Goal: Information Seeking & Learning: Learn about a topic

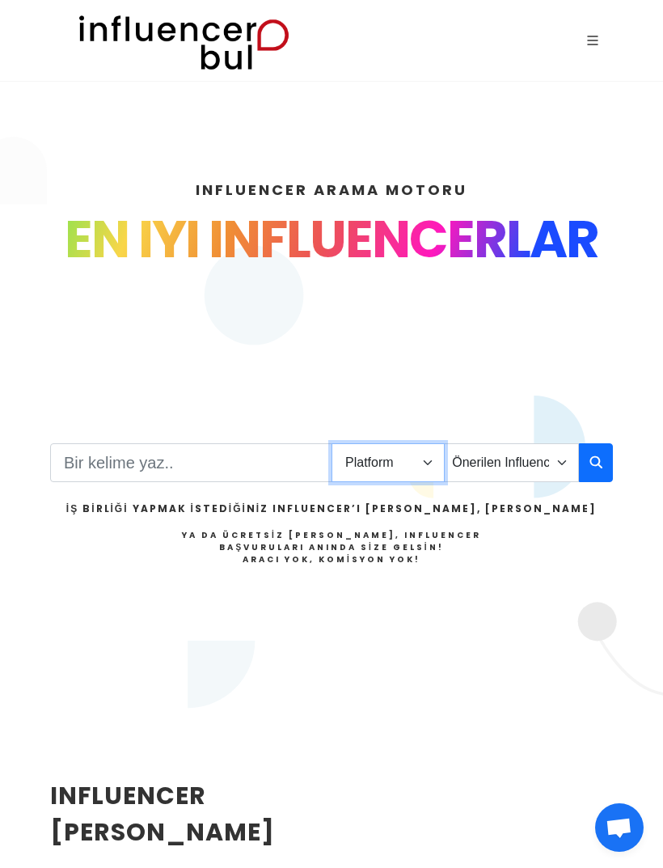
click at [371, 443] on select "Platform Instagram Facebook Youtube Tiktok Twitter Twitch" at bounding box center [388, 462] width 113 height 39
select select "5"
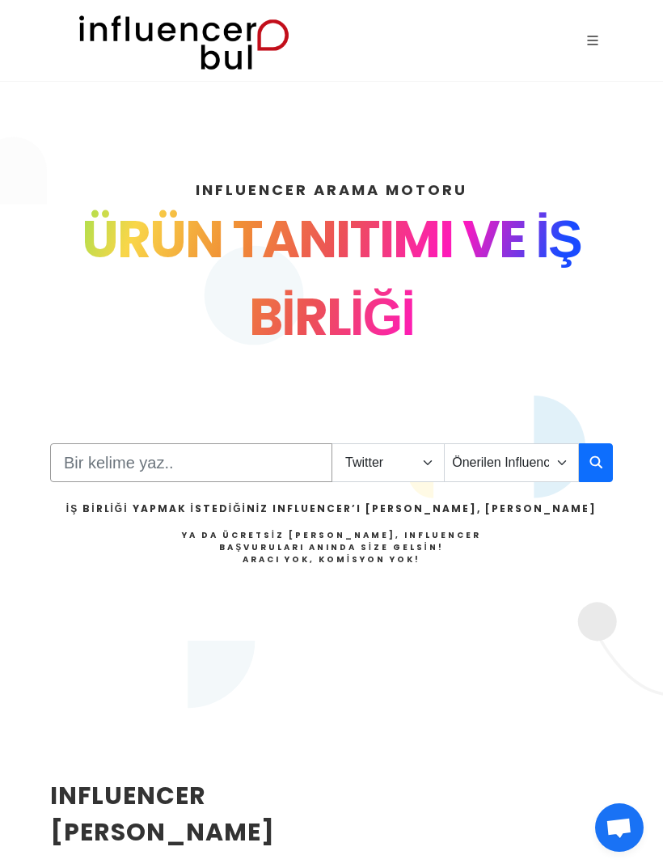
click at [225, 443] on input "Search" at bounding box center [191, 462] width 282 height 39
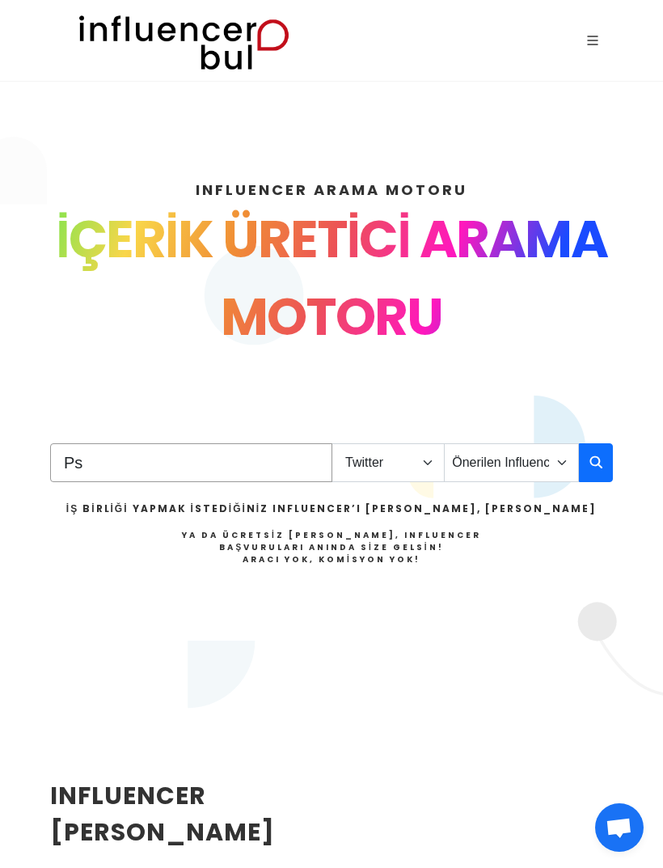
type input "P"
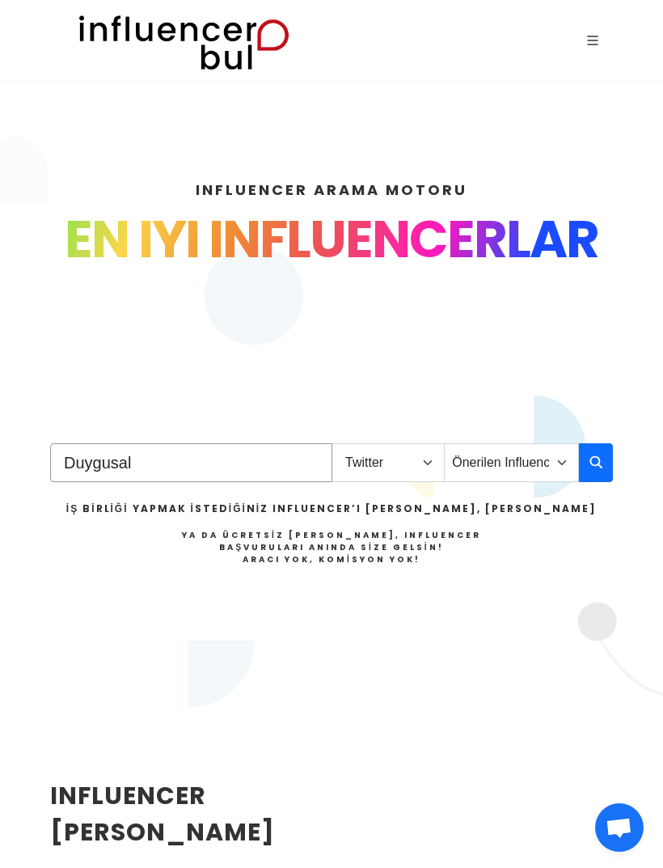
type input "Duygusal"
click at [596, 452] on icon "button" at bounding box center [596, 461] width 13 height 19
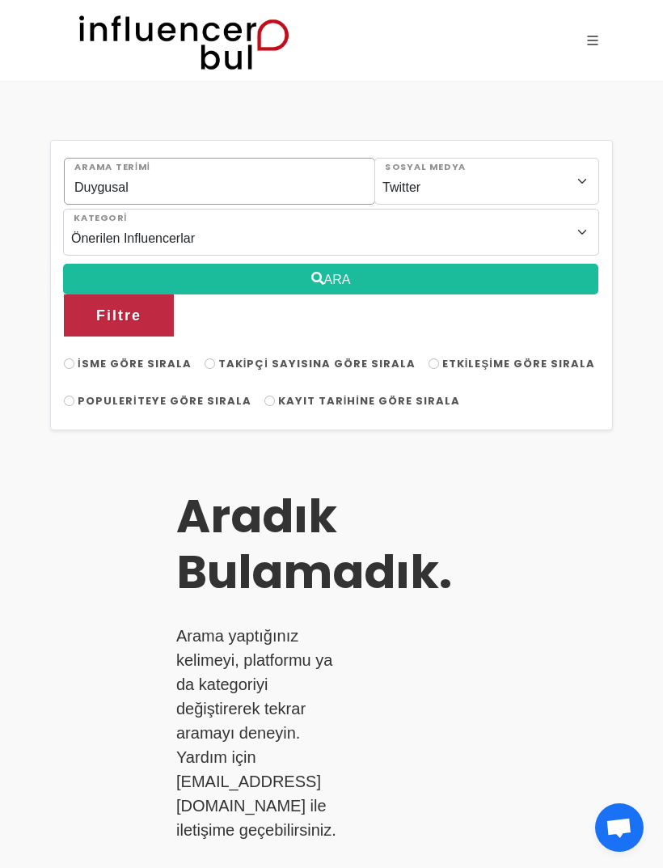
click at [180, 189] on input "Duygusal" at bounding box center [219, 181] width 311 height 47
type input "D"
type input "Psikolog"
click at [150, 294] on button "Filtre" at bounding box center [119, 315] width 110 height 42
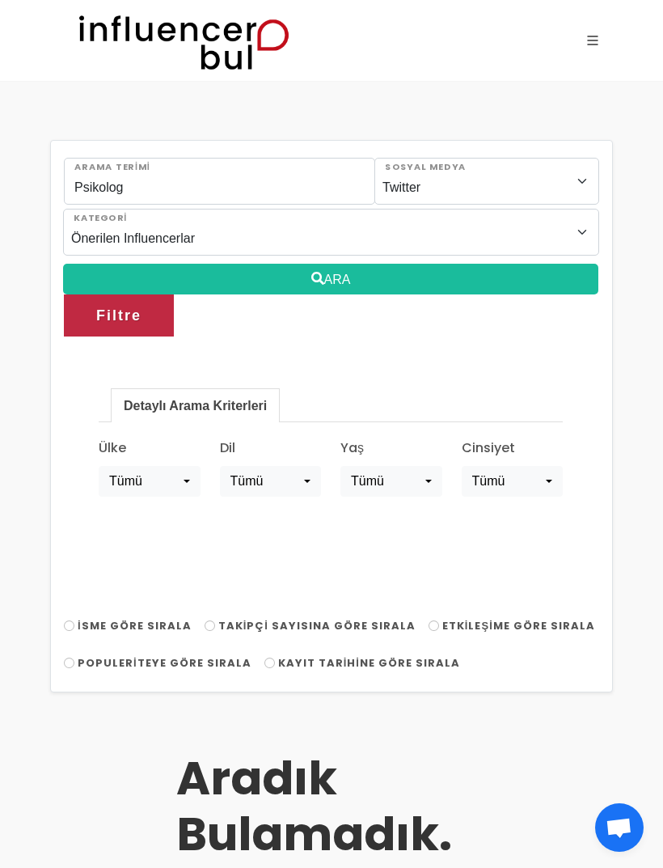
click at [396, 264] on button "ARA" at bounding box center [331, 279] width 536 height 31
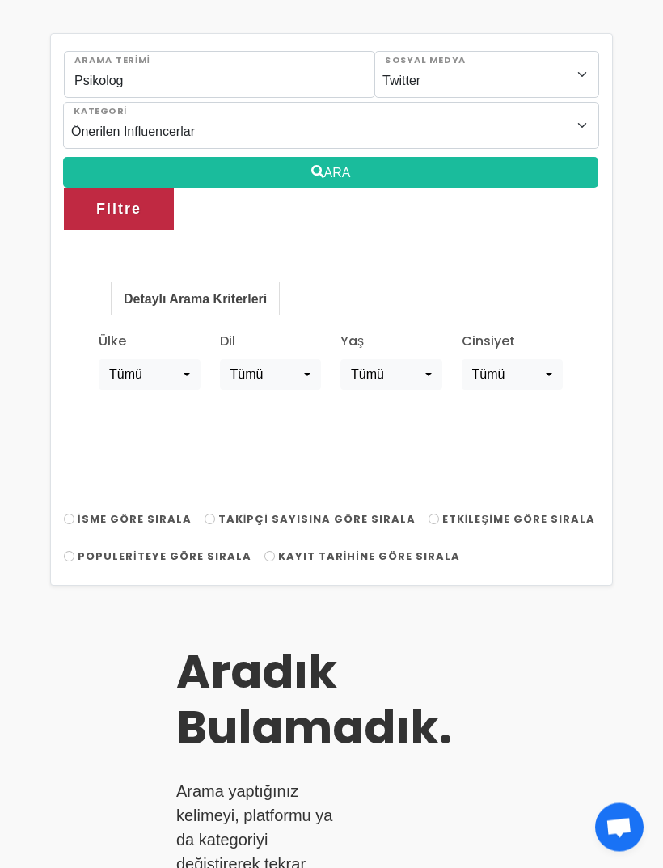
scroll to position [107, 0]
click at [361, 511] on span "Takipçi Sayısına Göre Sırala" at bounding box center [316, 518] width 197 height 15
click at [215, 514] on input "Takipçi Sayısına Göre Sırala" at bounding box center [210, 519] width 11 height 11
radio input "true"
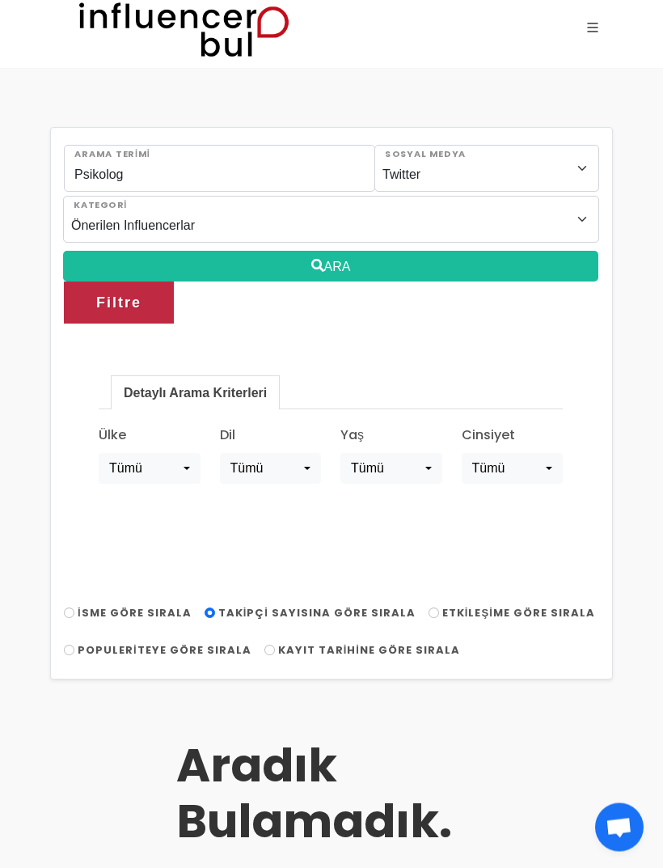
scroll to position [0, 0]
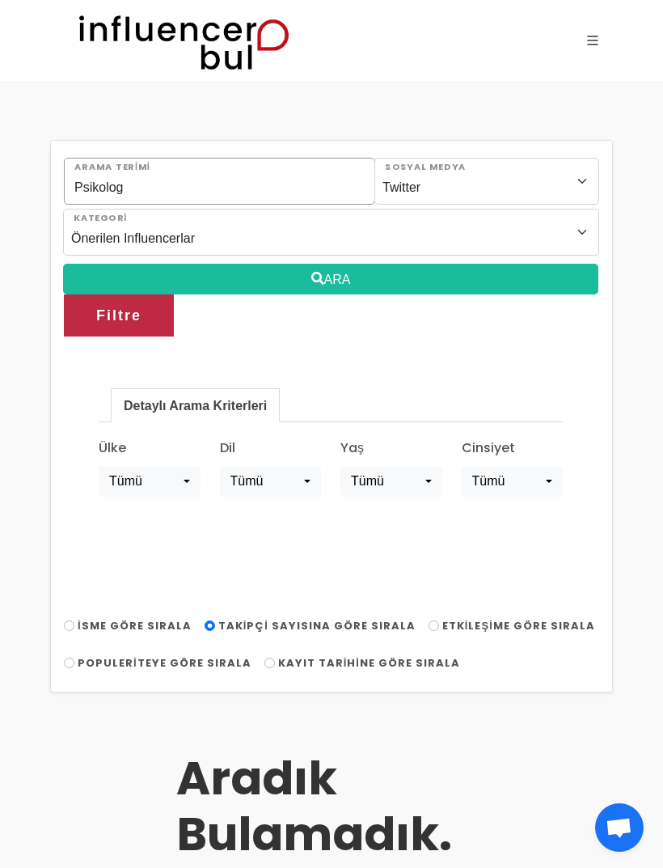
click at [69, 193] on input "Psikolog" at bounding box center [219, 181] width 311 height 47
click at [185, 190] on input "Psikolog" at bounding box center [219, 181] width 311 height 47
type input "P"
click at [525, 264] on button "ARA" at bounding box center [331, 279] width 536 height 31
click at [481, 264] on button "ARA" at bounding box center [331, 279] width 536 height 31
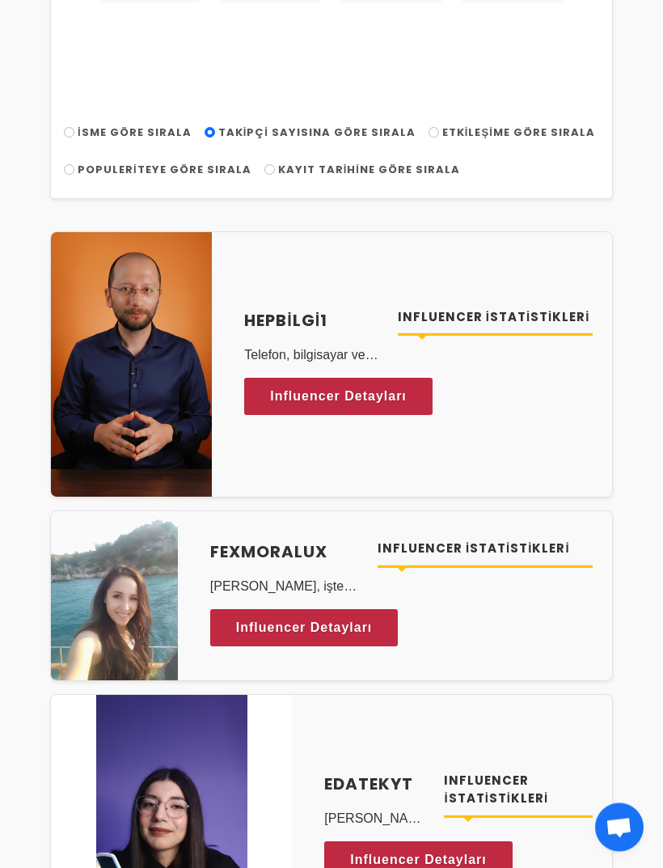
scroll to position [493, 0]
click at [369, 616] on span "Influencer Detayları" at bounding box center [304, 628] width 137 height 24
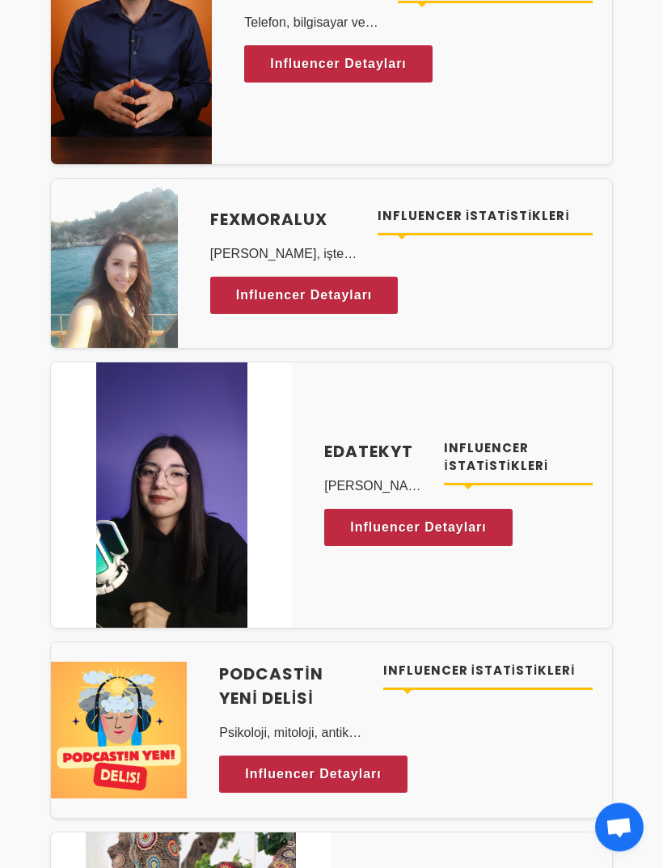
scroll to position [826, 0]
click at [332, 756] on link "Influencer Detayları" at bounding box center [313, 774] width 188 height 37
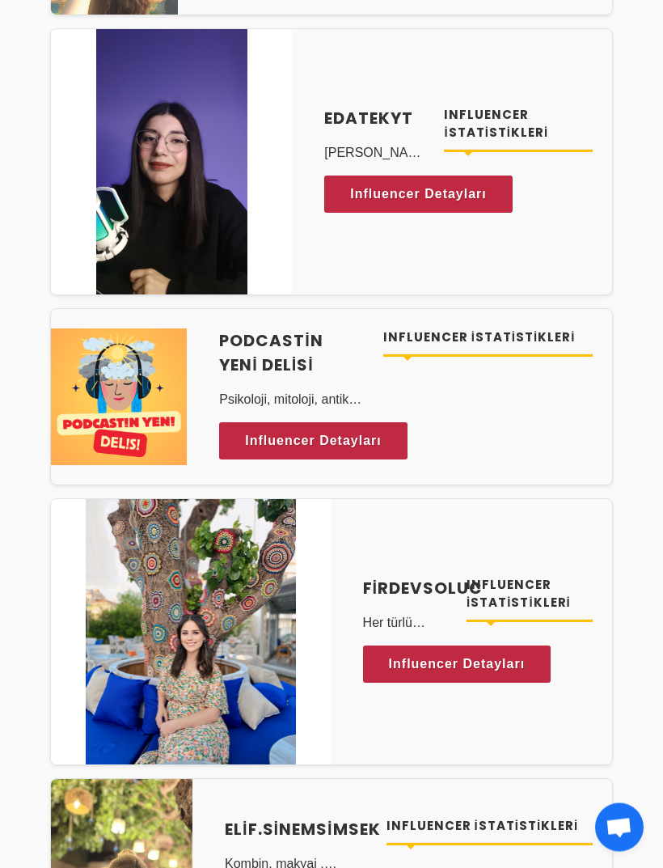
scroll to position [1160, 0]
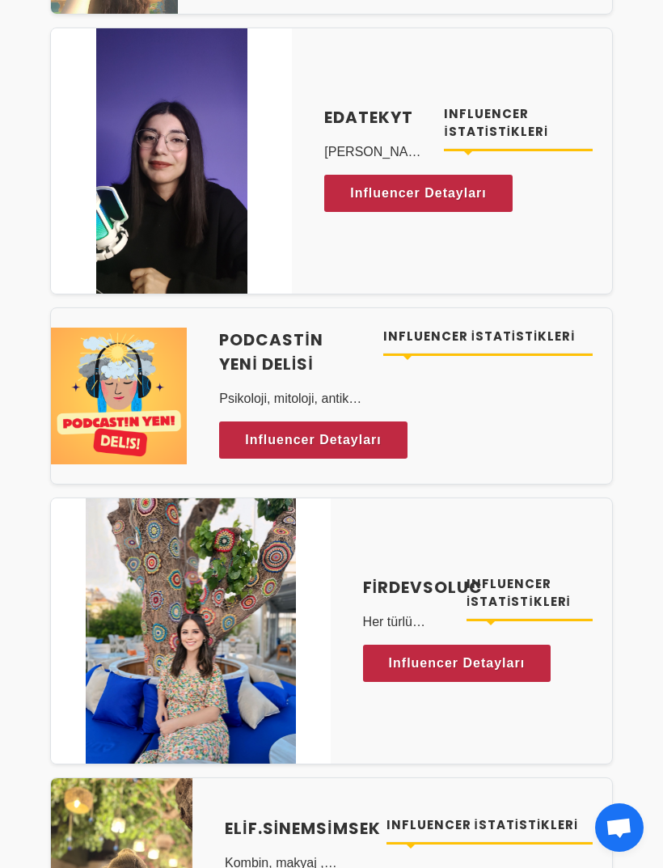
click at [480, 575] on div "Influencer İstatistikleri" at bounding box center [530, 631] width 146 height 112
click at [441, 651] on span "Influencer Detayları" at bounding box center [457, 663] width 137 height 24
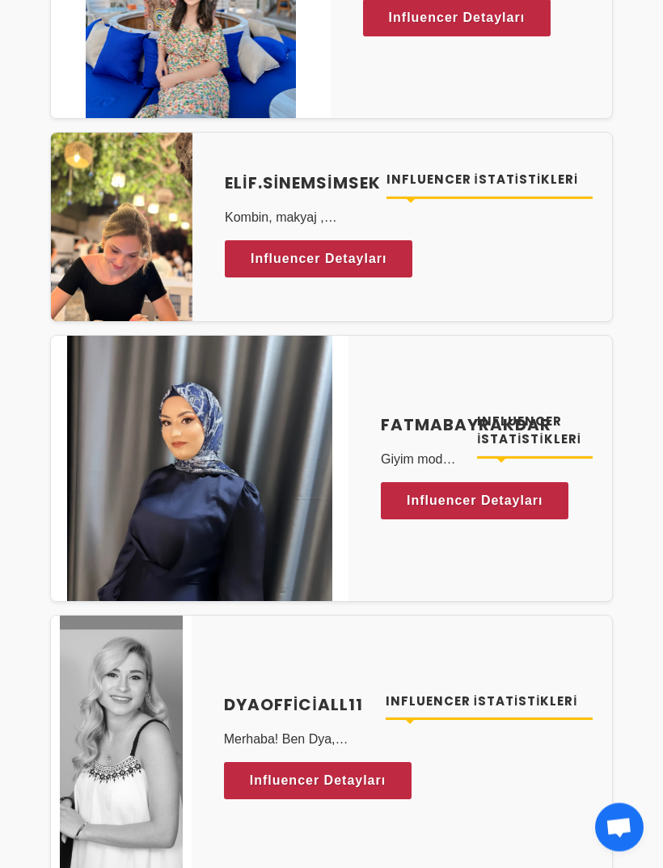
scroll to position [1806, 0]
click at [282, 769] on span "Influencer Detayları" at bounding box center [318, 781] width 137 height 24
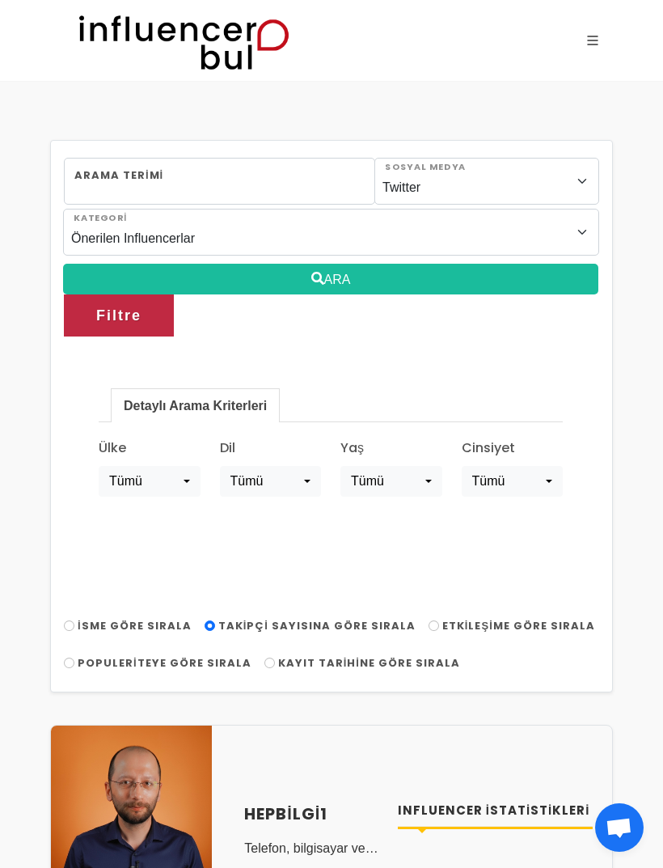
scroll to position [1857, 0]
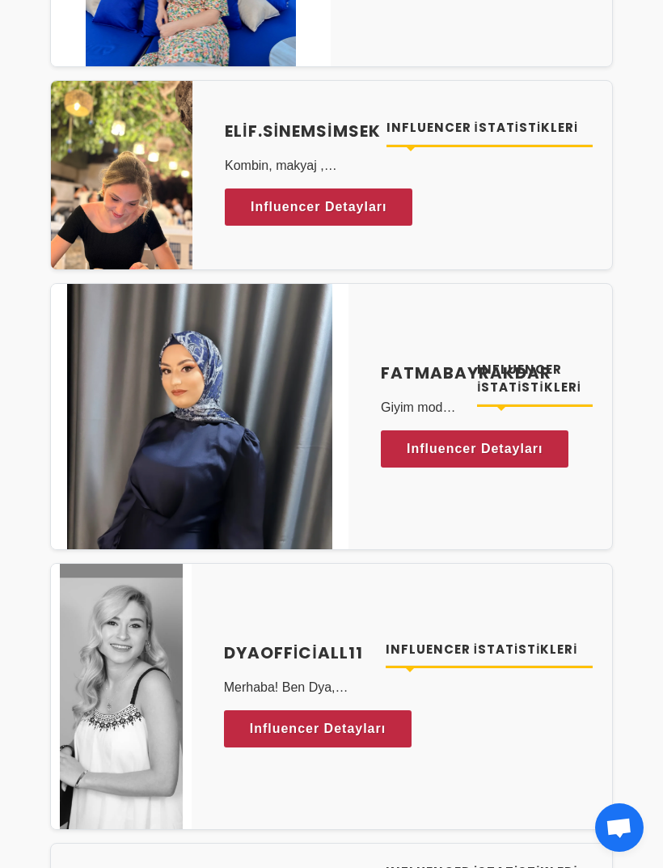
click at [279, 717] on span "Influencer Detayları" at bounding box center [318, 729] width 137 height 24
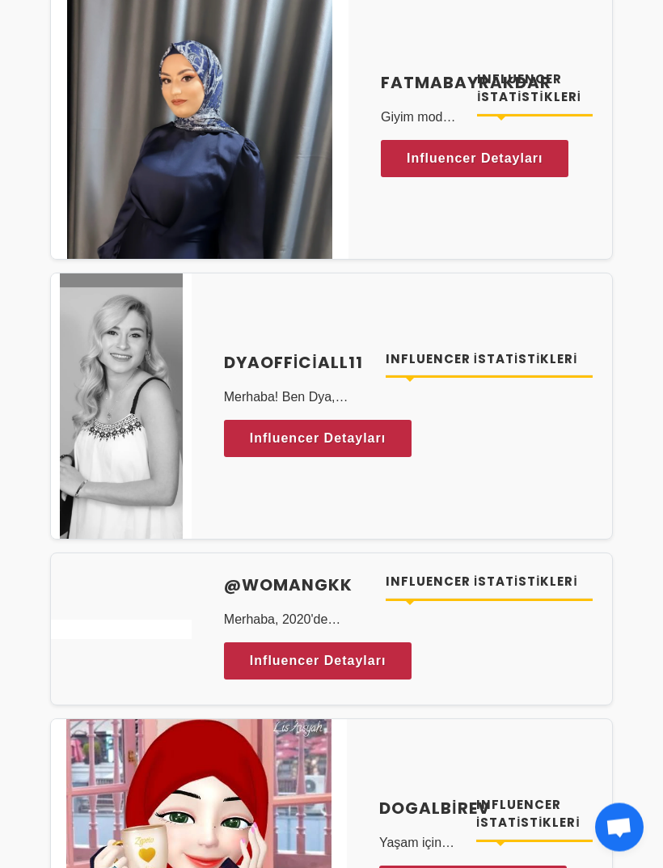
scroll to position [2136, 0]
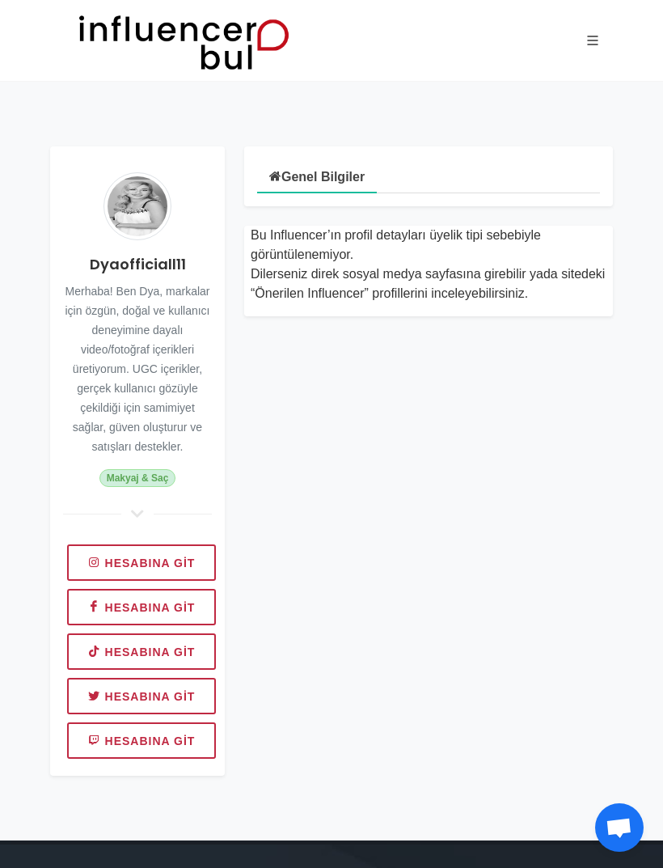
click at [132, 568] on link "Hesabına git" at bounding box center [141, 562] width 149 height 36
click at [150, 707] on link "Hesabına git" at bounding box center [141, 696] width 149 height 36
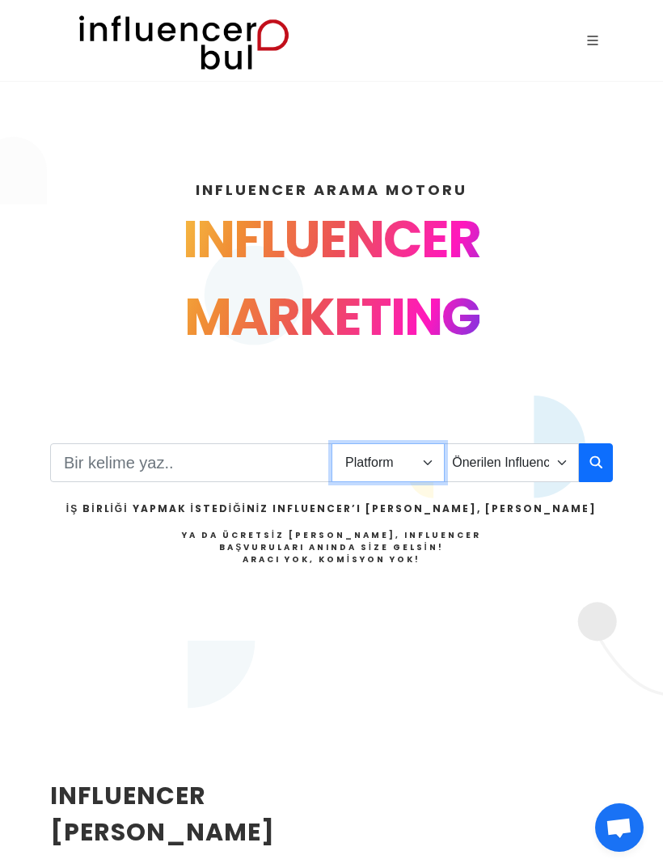
click at [410, 443] on select "Platform Instagram Facebook Youtube Tiktok Twitter Twitch" at bounding box center [388, 462] width 113 height 39
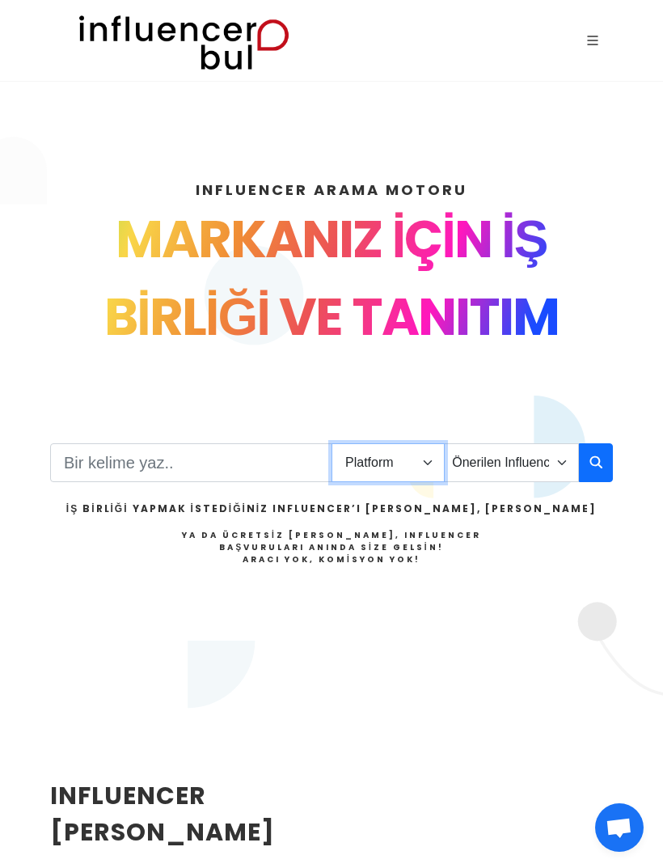
select select "5"
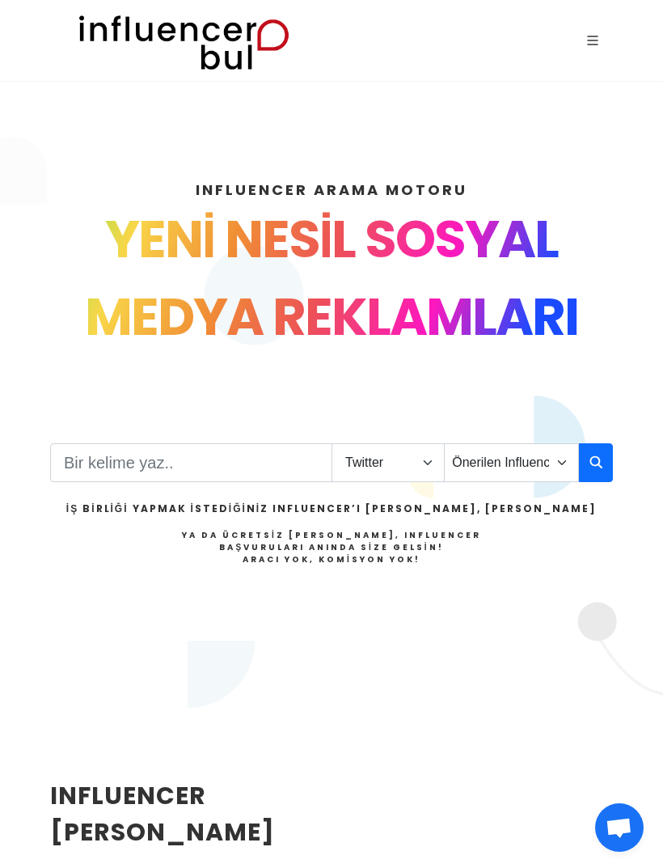
click at [592, 452] on icon "button" at bounding box center [596, 461] width 13 height 19
